Goal: Find contact information: Find contact information

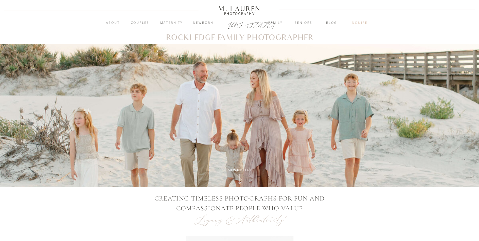
click at [358, 22] on nav "inquire" at bounding box center [358, 23] width 27 height 5
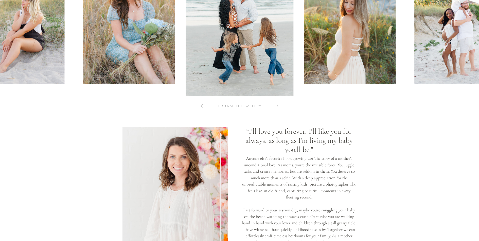
scroll to position [355, 0]
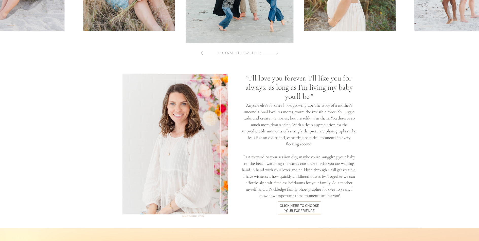
click at [297, 208] on div "click here to Choose your experience" at bounding box center [300, 208] width 40 height 9
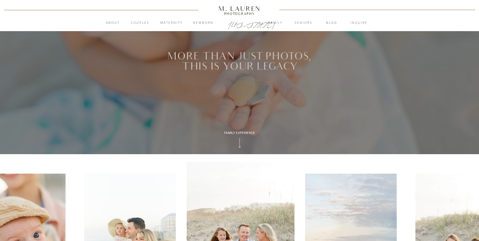
click at [241, 143] on icon at bounding box center [239, 143] width 14 height 13
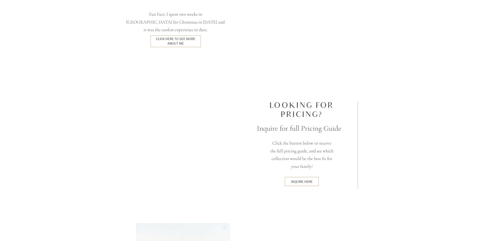
scroll to position [1280, 0]
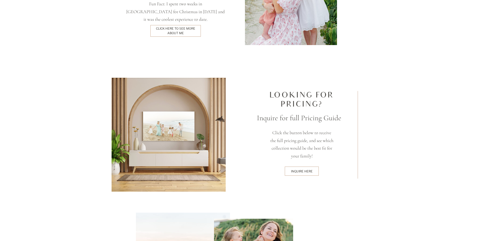
click at [310, 170] on div "inquire here" at bounding box center [302, 171] width 32 height 4
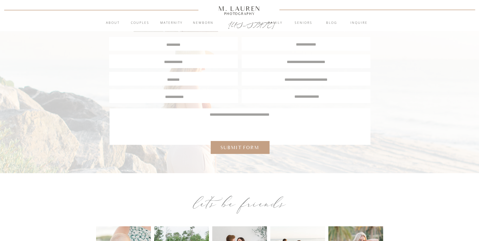
scroll to position [231, 0]
